Goal: Task Accomplishment & Management: Use online tool/utility

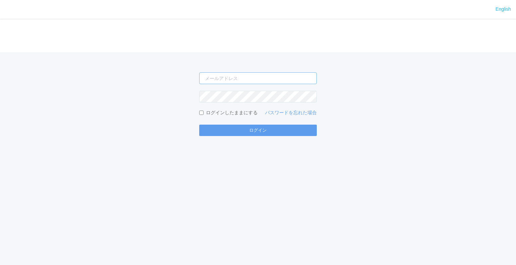
click at [263, 76] on input "email" at bounding box center [257, 78] width 117 height 12
type input "[EMAIL_ADDRESS][DOMAIN_NAME]"
click at [199, 125] on button "ログイン" at bounding box center [257, 130] width 117 height 11
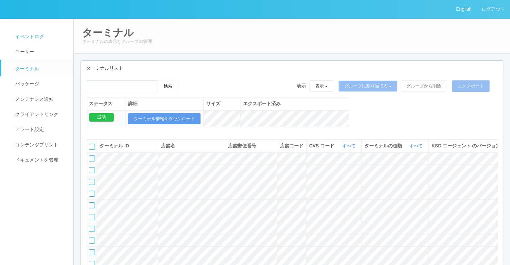
click at [30, 36] on span "イベントログ" at bounding box center [28, 36] width 31 height 5
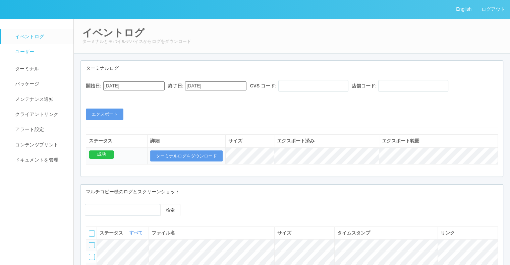
click at [40, 51] on link "ユーザー" at bounding box center [40, 51] width 79 height 15
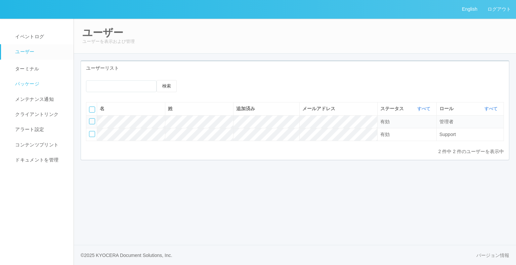
click at [34, 79] on link "パッケージ" at bounding box center [40, 84] width 79 height 15
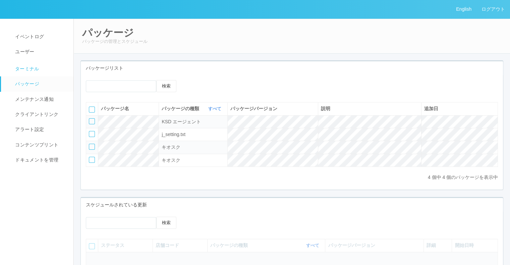
click at [37, 64] on link "ターミナル" at bounding box center [40, 68] width 79 height 17
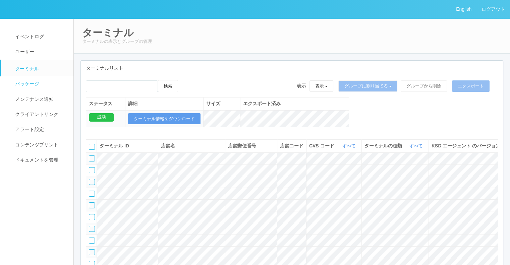
click at [36, 84] on span "パッケージ" at bounding box center [26, 83] width 26 height 5
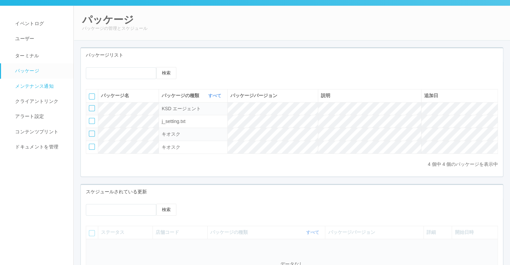
scroll to position [13, 0]
click at [95, 124] on td at bounding box center [92, 121] width 12 height 13
click at [95, 121] on div at bounding box center [92, 121] width 6 height 6
click at [197, 67] on icon at bounding box center [197, 67] width 0 height 0
select select "j_setting.txt"
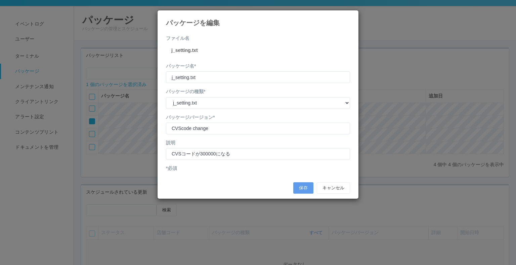
click at [350, 15] on icon at bounding box center [350, 15] width 0 height 0
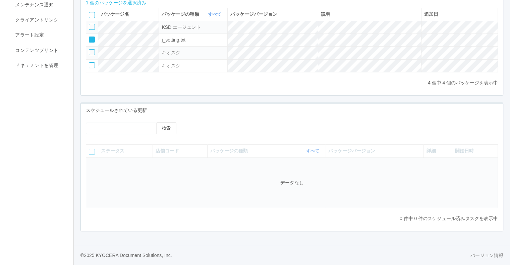
scroll to position [55, 0]
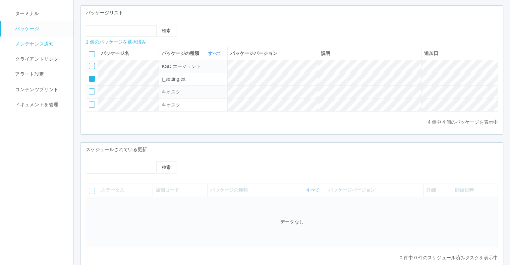
click at [35, 51] on link "メンテナンス通知" at bounding box center [40, 44] width 79 height 15
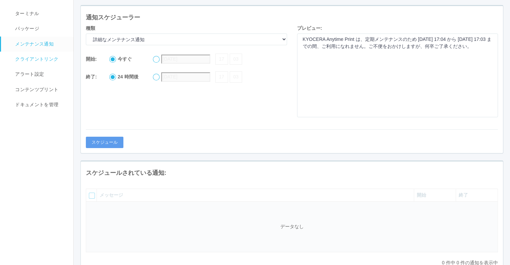
click at [35, 54] on link "クライアントリンク" at bounding box center [40, 59] width 79 height 15
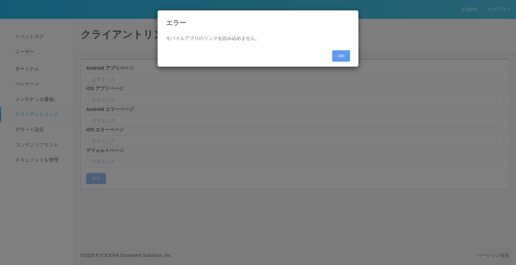
click at [192, 150] on div "エラー モバイルアプリのリンクを読み込めません。 OK" at bounding box center [258, 132] width 516 height 265
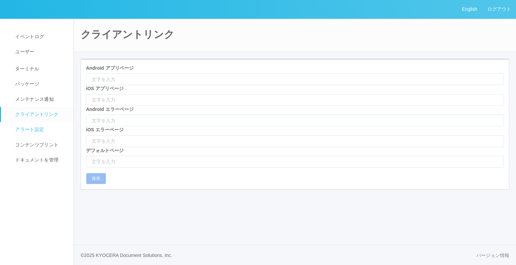
click at [6, 126] on link "アラート設定" at bounding box center [40, 129] width 79 height 15
select select "15"
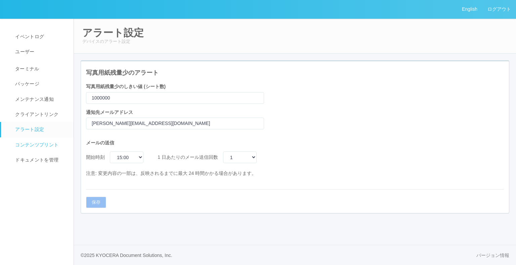
click at [36, 148] on span "コンテンツプリント" at bounding box center [35, 144] width 45 height 5
select select "4"
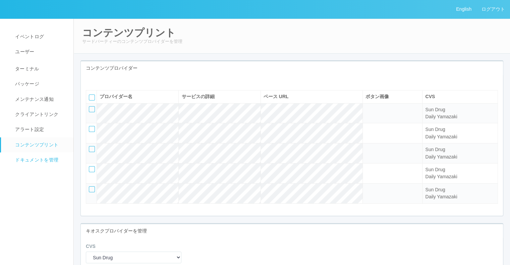
click at [16, 168] on link "ドキュメントを管理" at bounding box center [40, 160] width 79 height 15
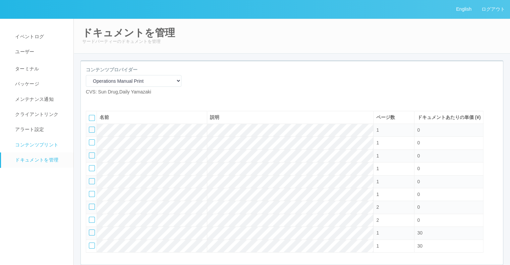
click at [24, 150] on link "コンテンツプリント" at bounding box center [40, 145] width 79 height 15
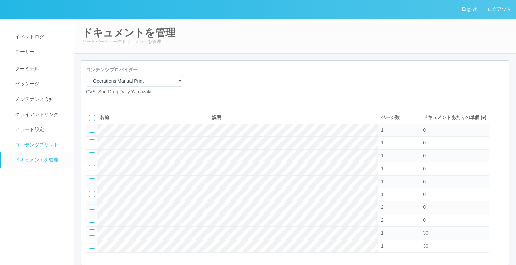
select select "4"
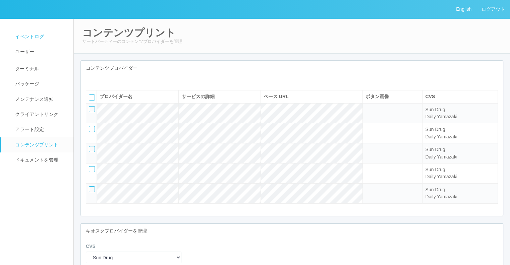
click at [33, 39] on span "イベントログ" at bounding box center [28, 36] width 31 height 5
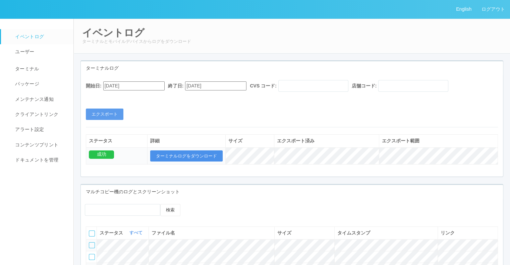
click at [184, 155] on button "ターミナルログをダウンロード" at bounding box center [186, 156] width 72 height 11
click at [210, 156] on button "ターミナルログをダウンロード" at bounding box center [186, 156] width 72 height 11
